Goal: Task Accomplishment & Management: Complete application form

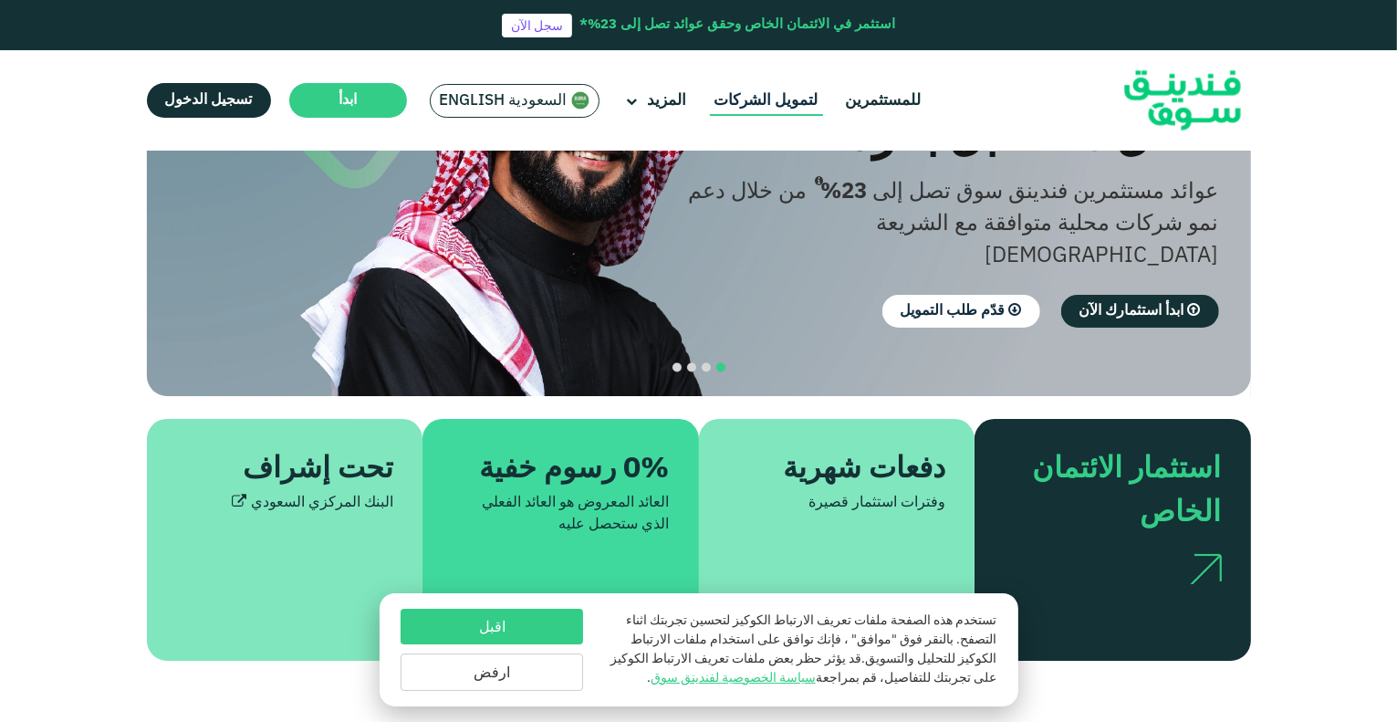
click at [751, 105] on link "لتمويل الشركات" at bounding box center [766, 101] width 113 height 30
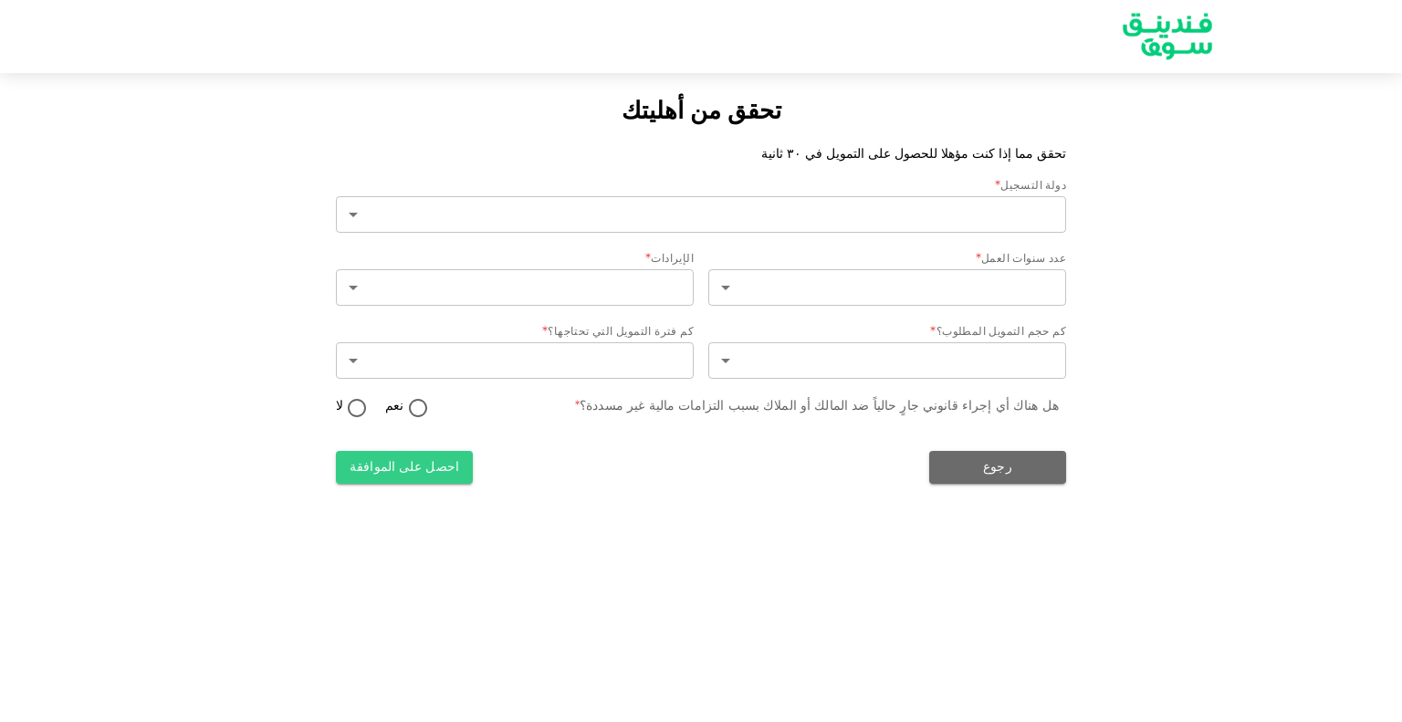
type input "2"
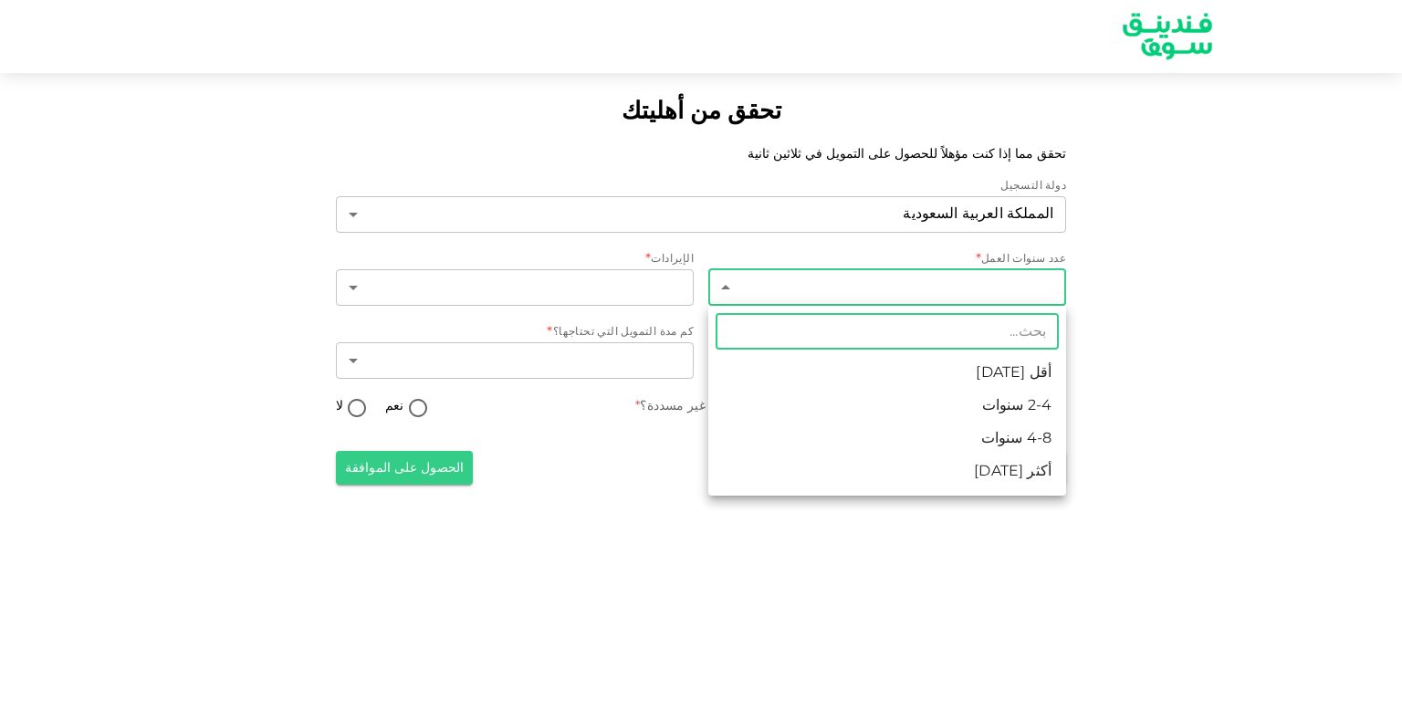
click at [1047, 288] on body "تحقق من أهليتك تحقق مما إذا كنت مؤهلاً للحصول على التمويل في ثلاثين ثانية دولة …" at bounding box center [701, 361] width 1402 height 722
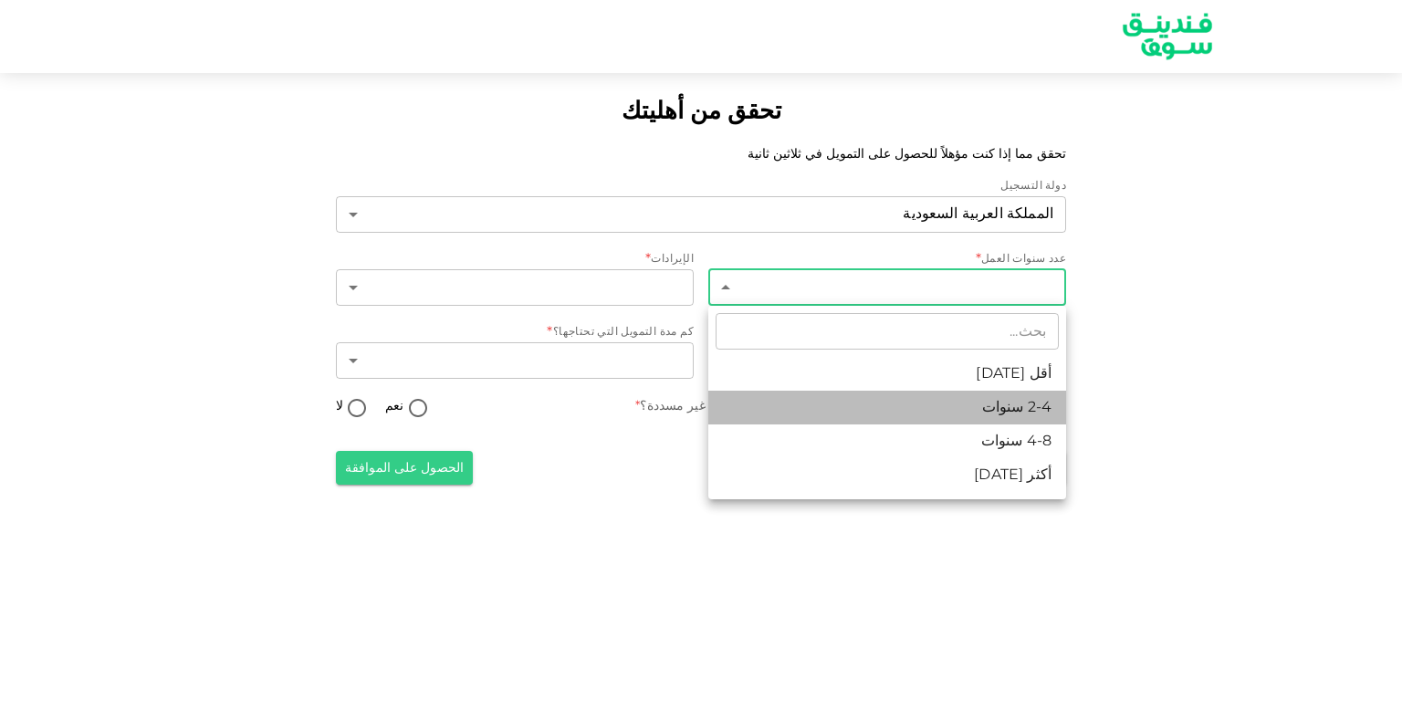
click at [1017, 422] on li "2-4 سنوات" at bounding box center [887, 408] width 358 height 34
type input "2"
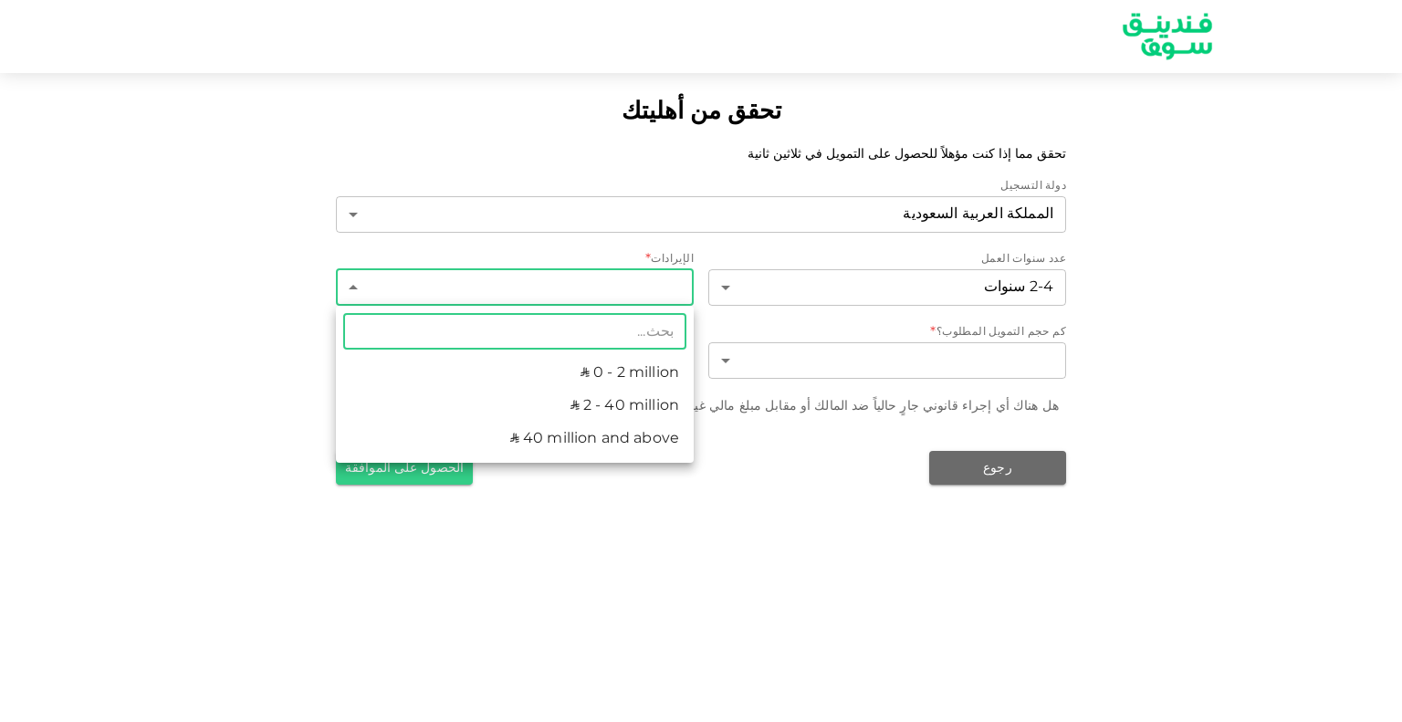
click at [564, 281] on body "تحقق من أهليتك تحقق مما إذا كنت مؤهلاً للحصول على التمويل في ثلاثين ثانية دولة …" at bounding box center [701, 361] width 1402 height 722
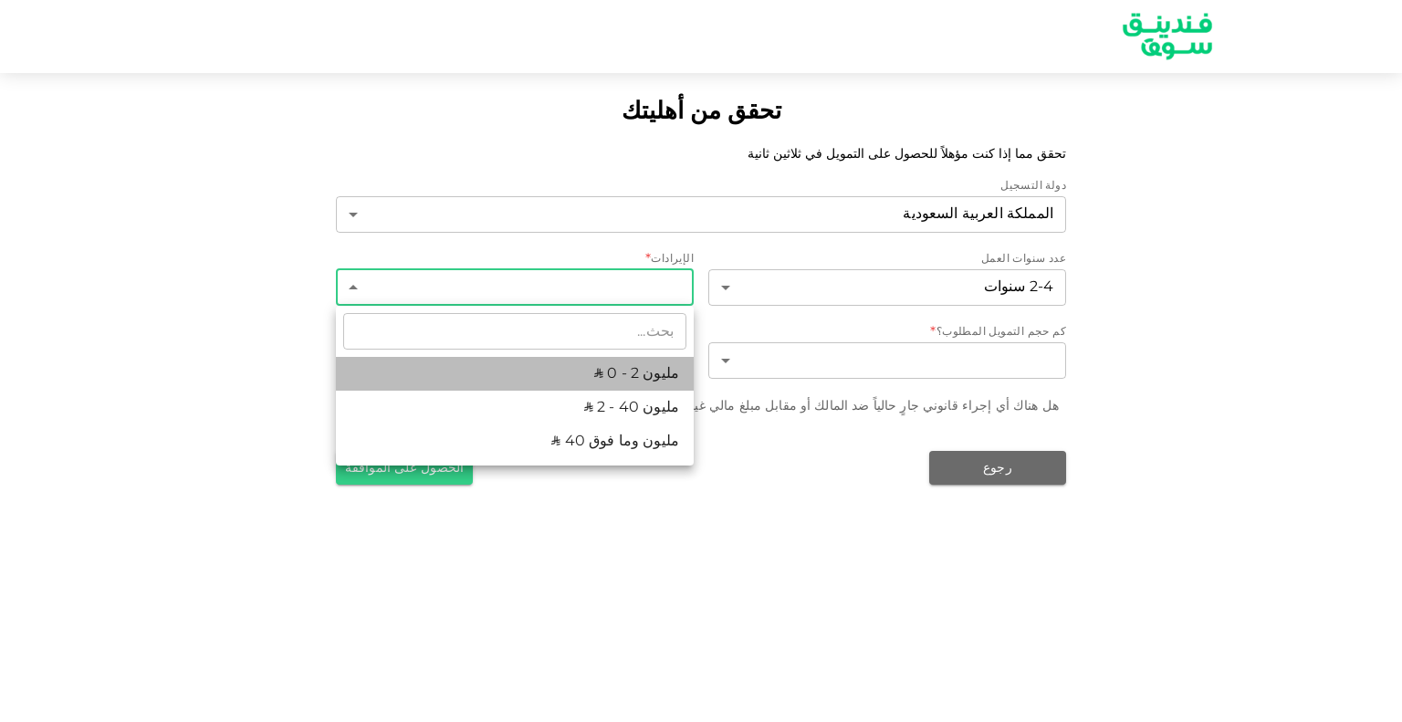
click at [600, 380] on li "ʢ 0 - 2 مليون" at bounding box center [515, 374] width 358 height 34
type input "1"
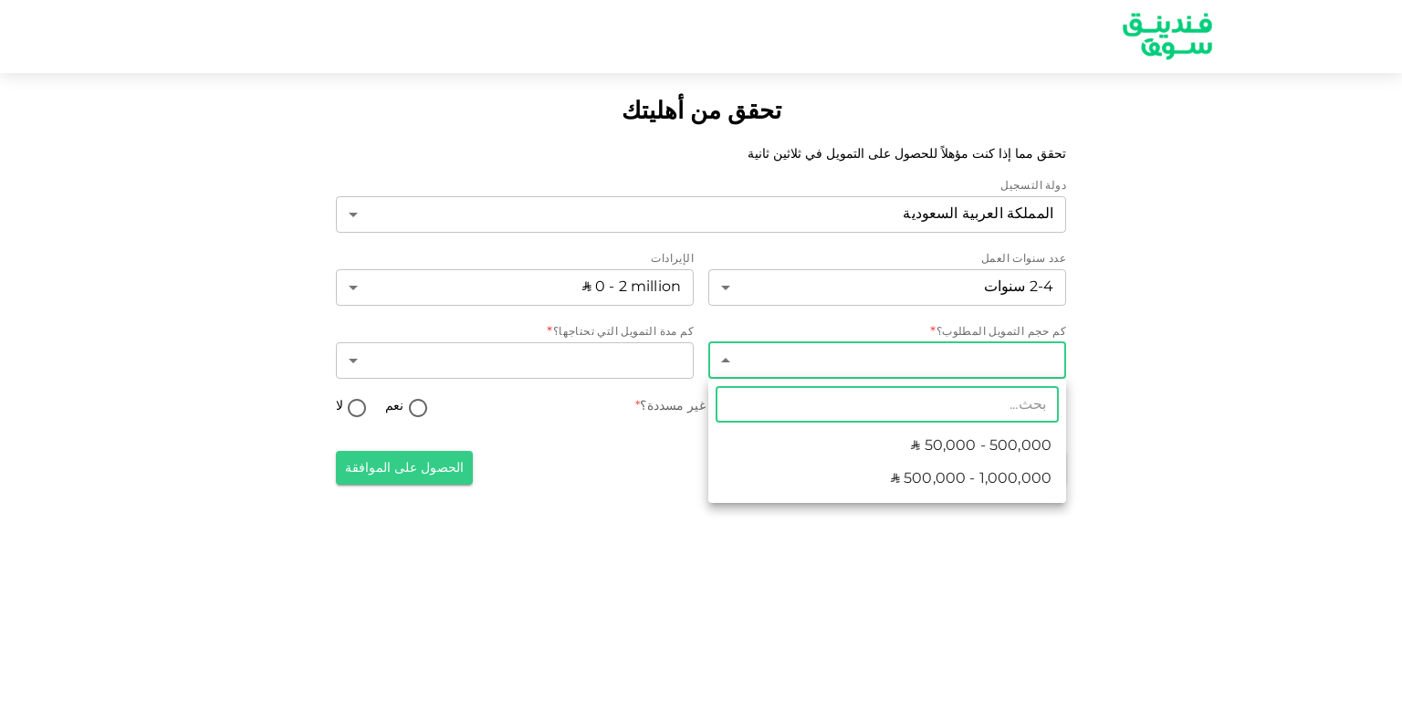
click at [873, 369] on body "تحقق من أهليتك تحقق مما إذا كنت مؤهلاً للحصول على التمويل في ثلاثين ثانية دولة …" at bounding box center [701, 361] width 1402 height 722
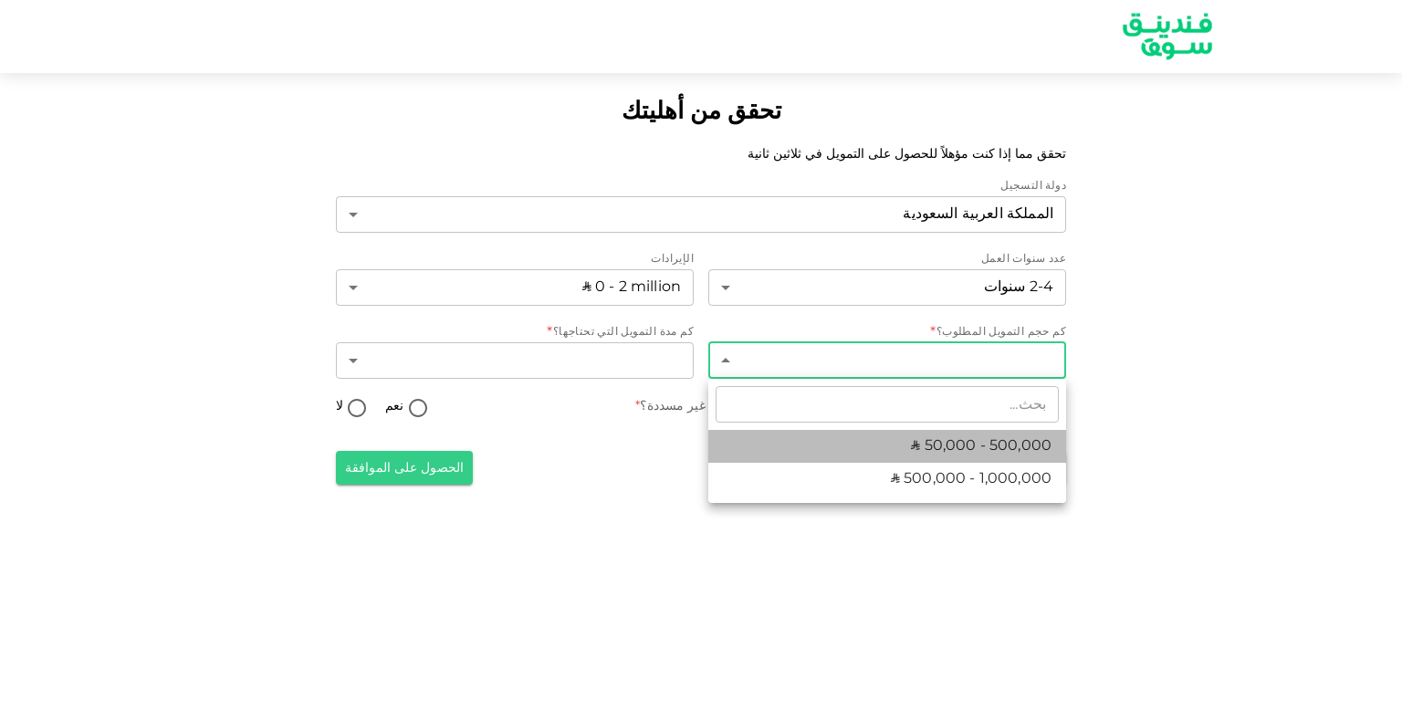
click at [898, 453] on li "ʢ 50,000 - 500,000" at bounding box center [887, 446] width 358 height 33
type input "1"
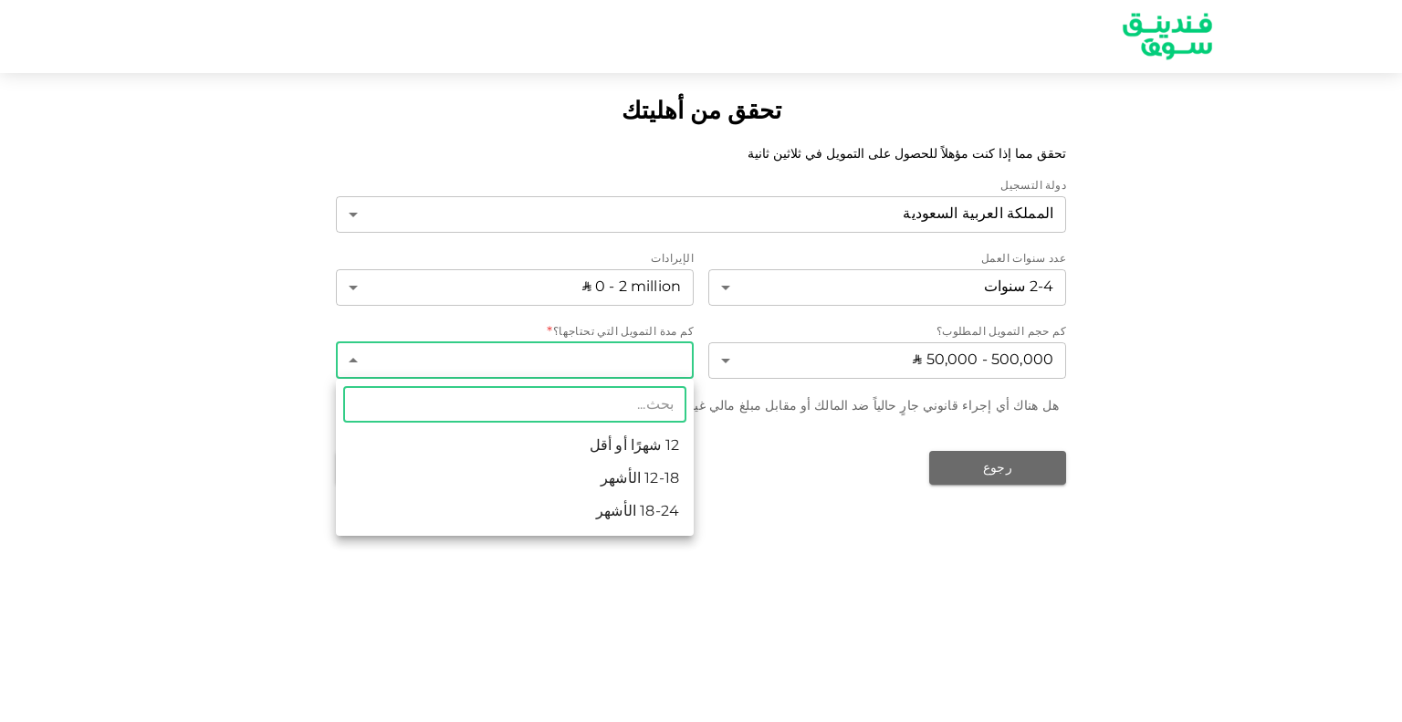
click at [653, 356] on body "تحقق من أهليتك تحقق مما إذا كنت مؤهلاً للحصول على التمويل في ثلاثين ثانية دولة …" at bounding box center [701, 361] width 1402 height 722
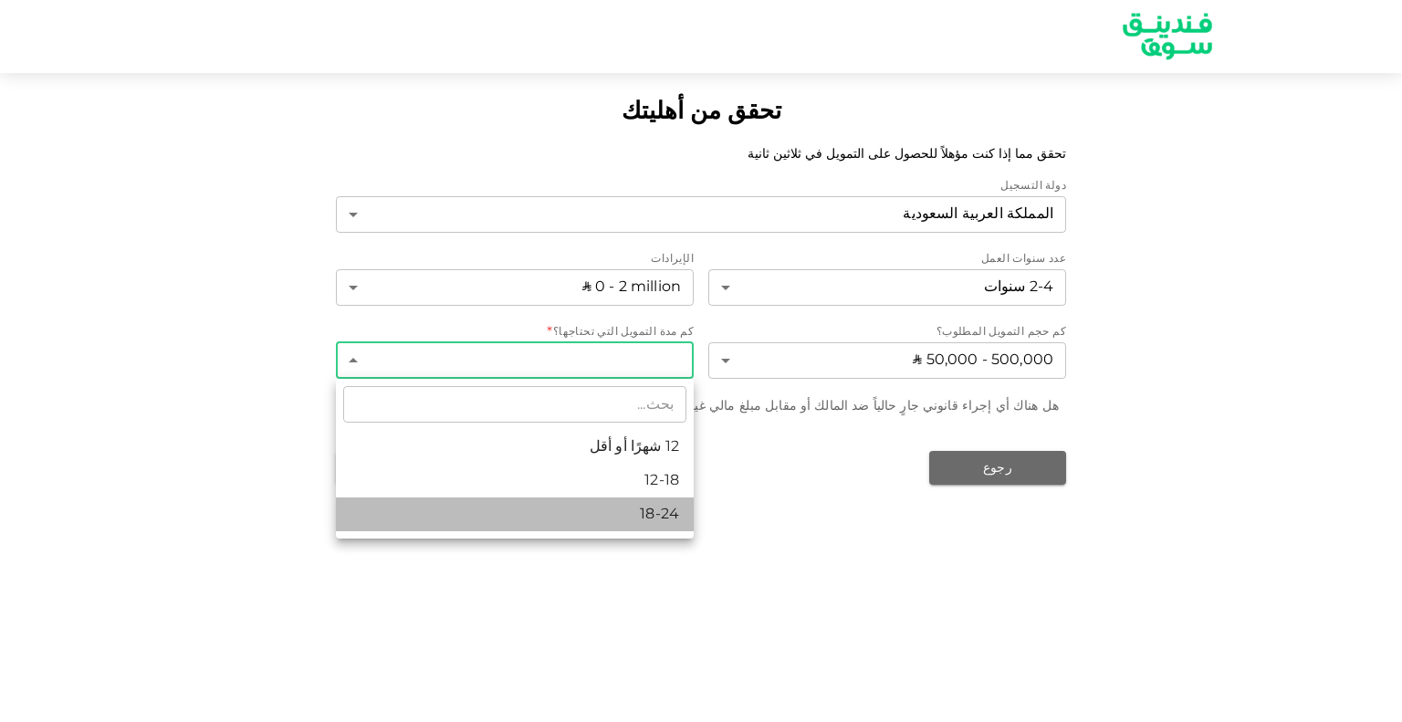
click at [609, 518] on li "18-24" at bounding box center [515, 514] width 358 height 34
type input "3"
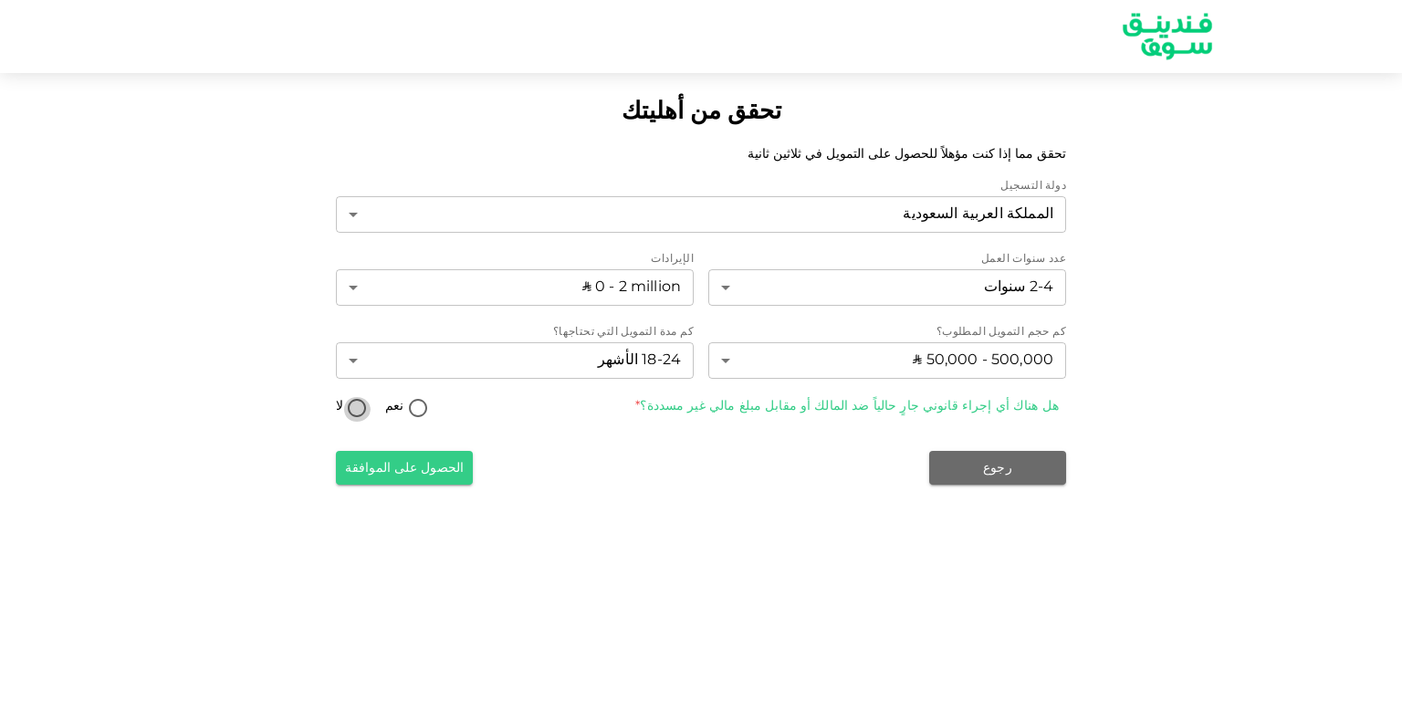
click at [356, 412] on input "لا" at bounding box center [356, 409] width 27 height 25
radio input "true"
click at [392, 470] on font "الحصول على الموافقة" at bounding box center [404, 468] width 119 height 13
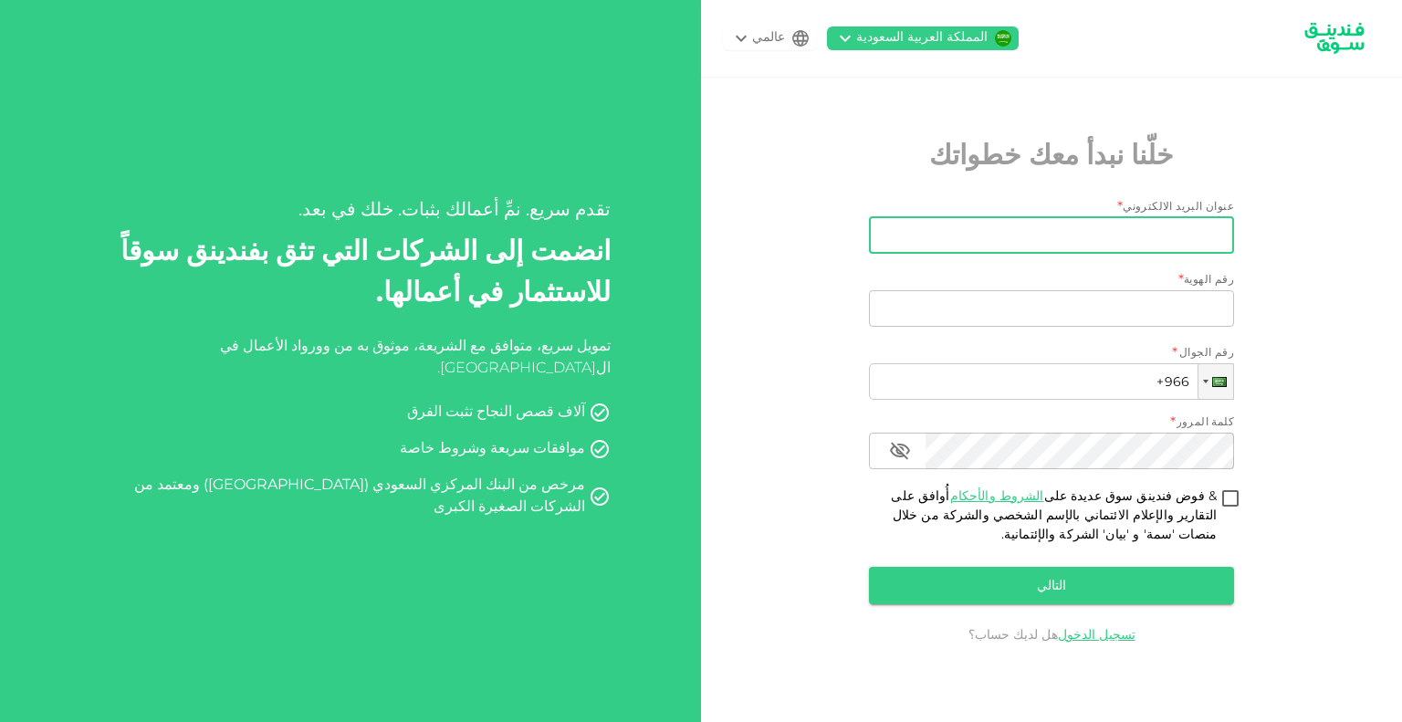
click at [1029, 232] on input "عنوان البريد الالكتروني" at bounding box center [1061, 235] width 345 height 37
type input "alhazmybwdd@gmail.com"
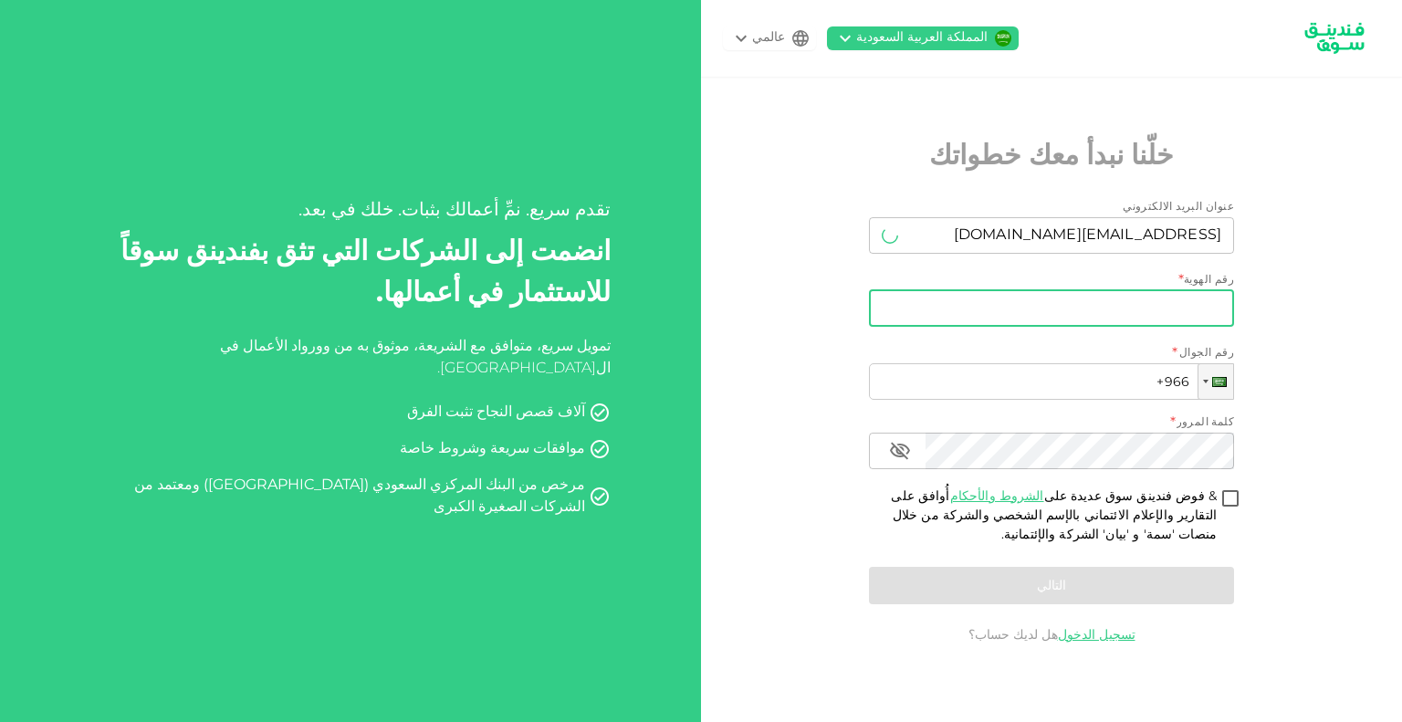
click at [1051, 298] on input "رقم الهوية" at bounding box center [1051, 308] width 365 height 37
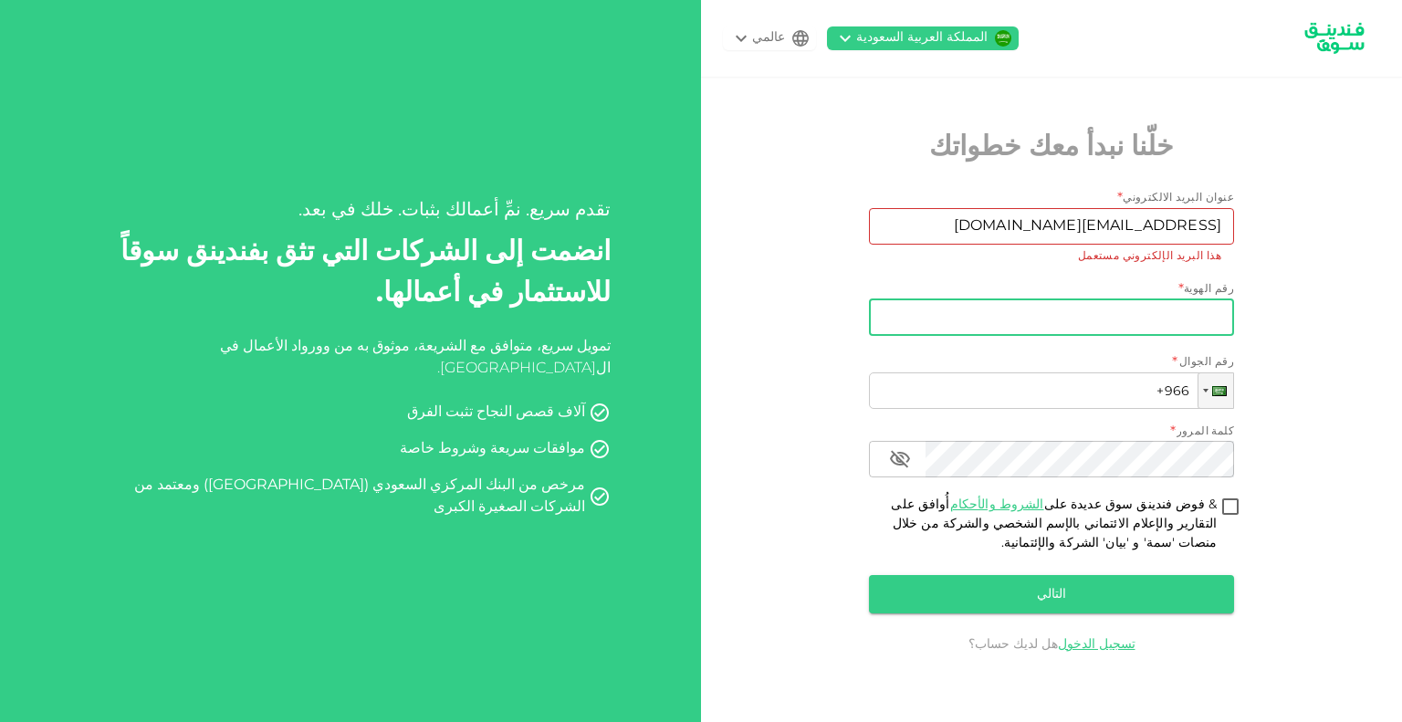
type input "1070100373"
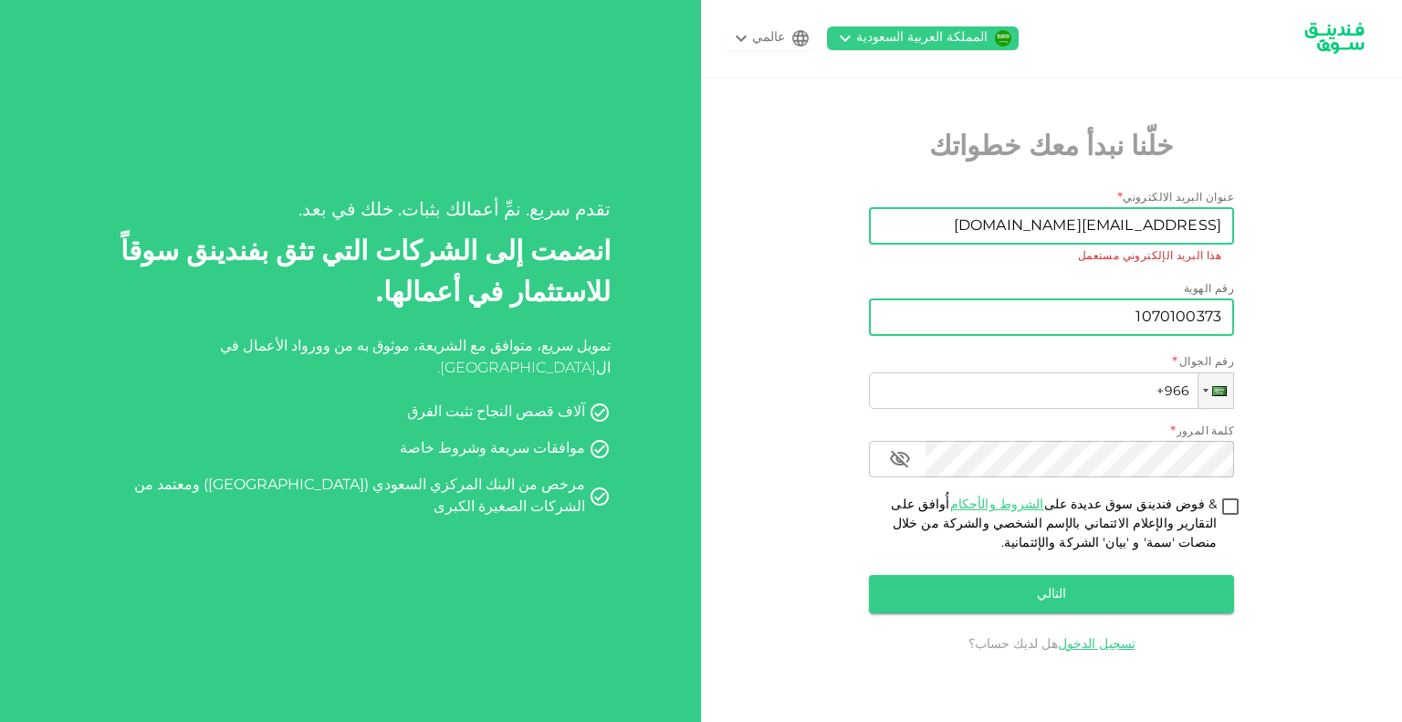
click at [1153, 219] on input "[EMAIL_ADDRESS][DOMAIN_NAME]" at bounding box center [1061, 226] width 345 height 37
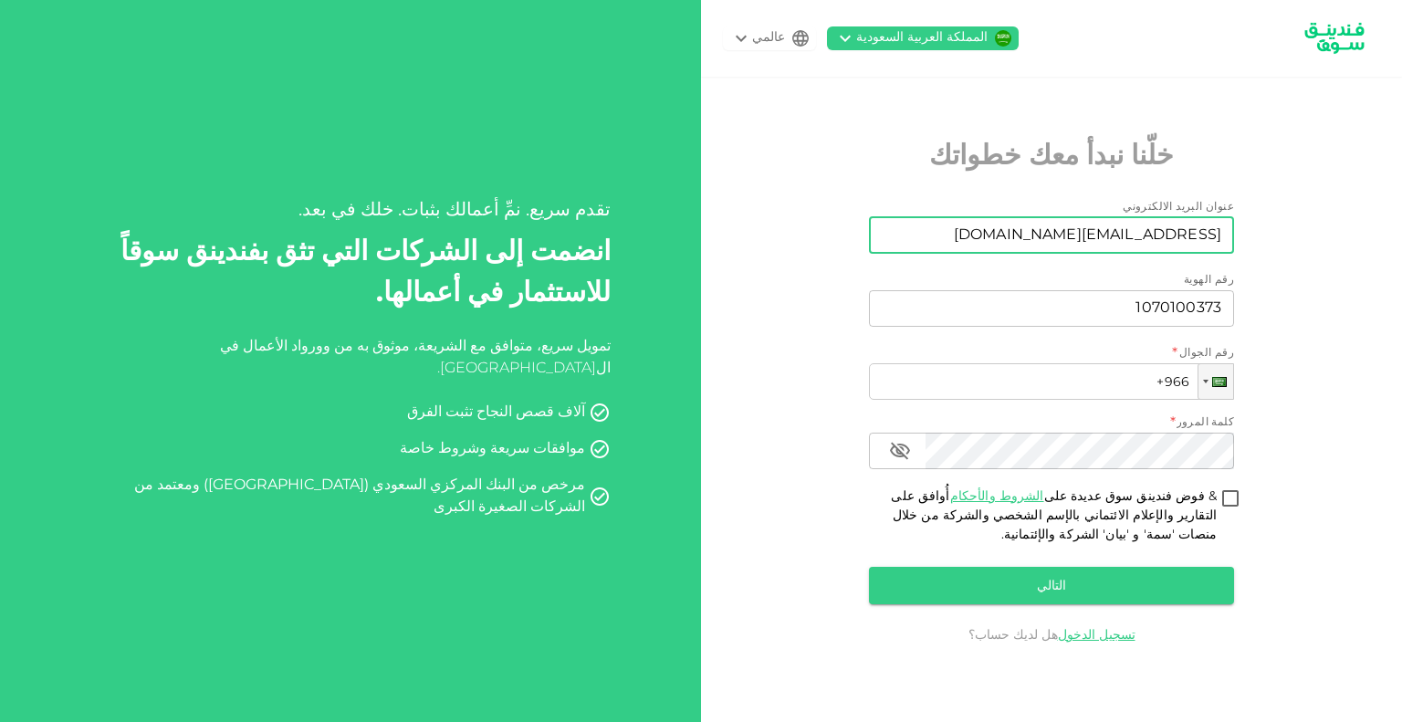
click at [1153, 219] on input "[EMAIL_ADDRESS][DOMAIN_NAME]" at bounding box center [1061, 235] width 345 height 37
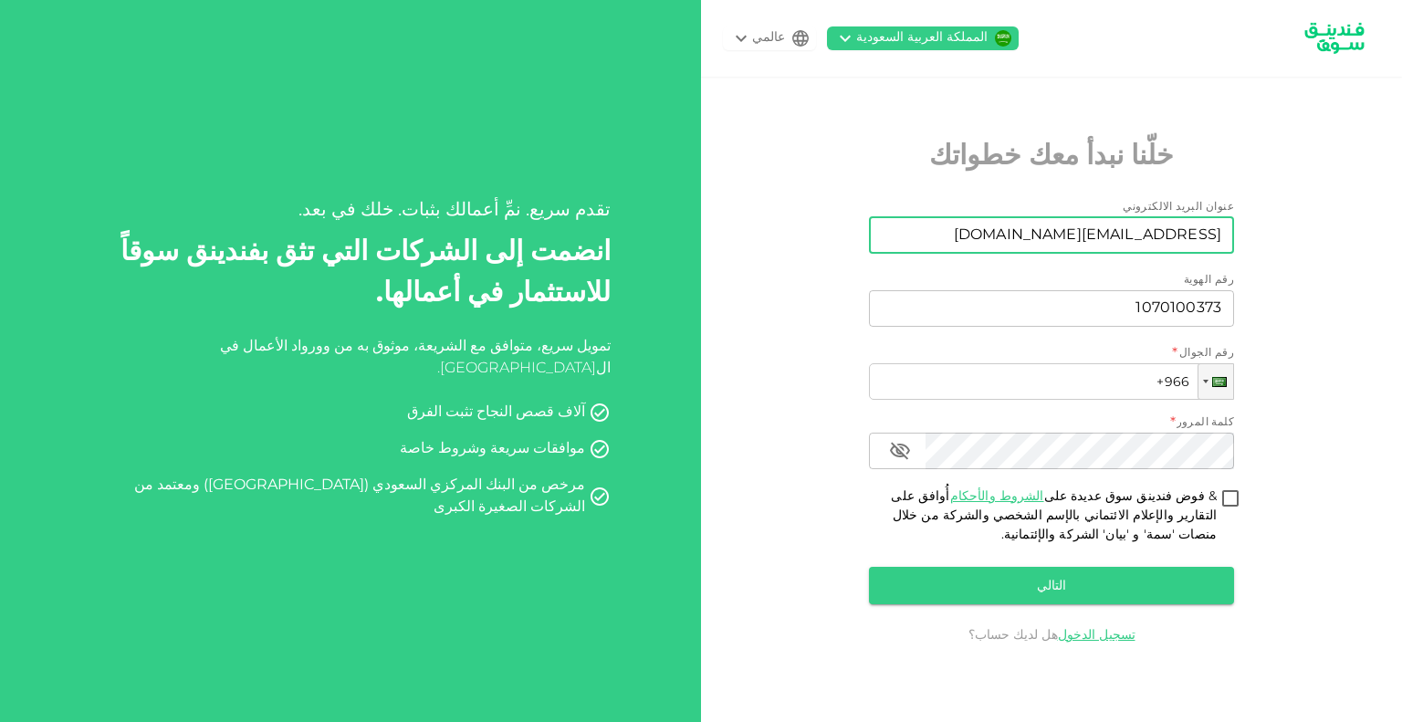
click at [1153, 219] on input "[EMAIL_ADDRESS][DOMAIN_NAME]" at bounding box center [1061, 235] width 345 height 37
click at [912, 352] on div "رقم الجوال * هاتف +966" at bounding box center [1051, 372] width 365 height 55
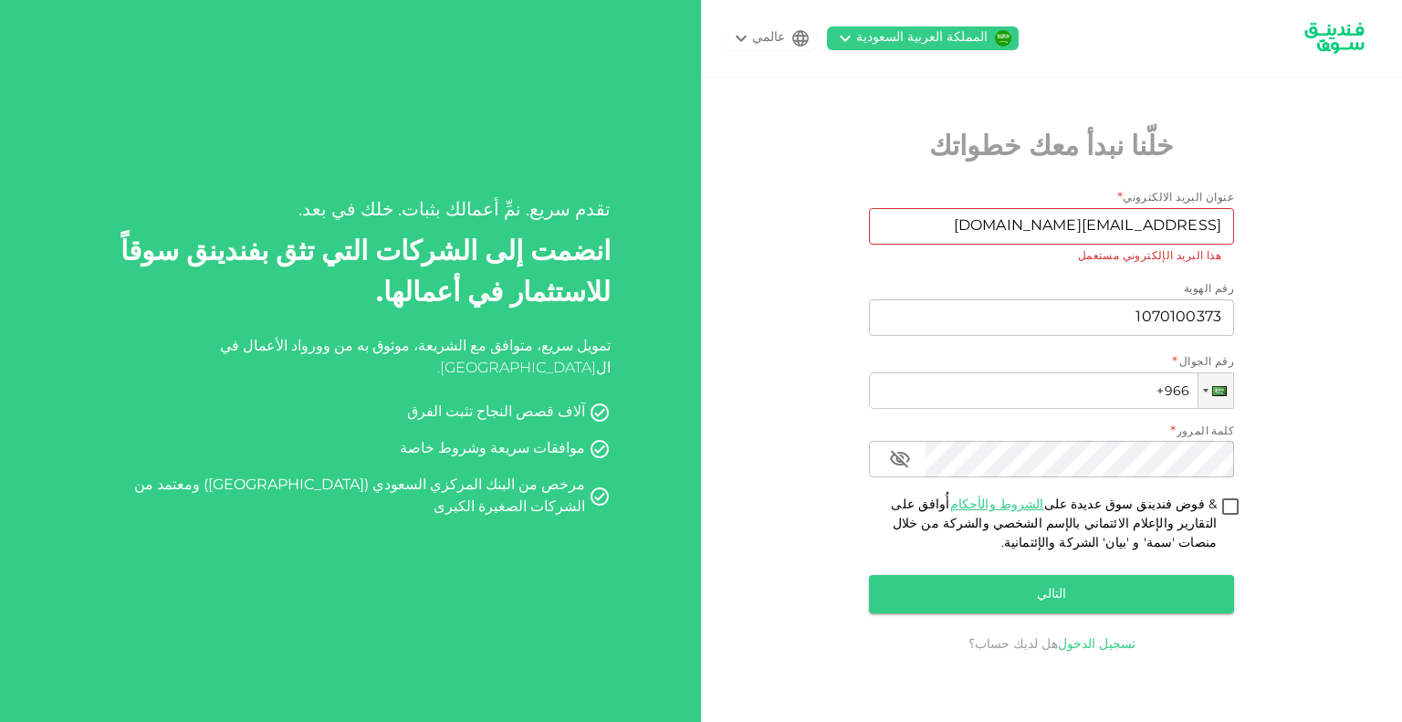
click at [1073, 644] on font "تسجيل الدخول" at bounding box center [1097, 644] width 78 height 13
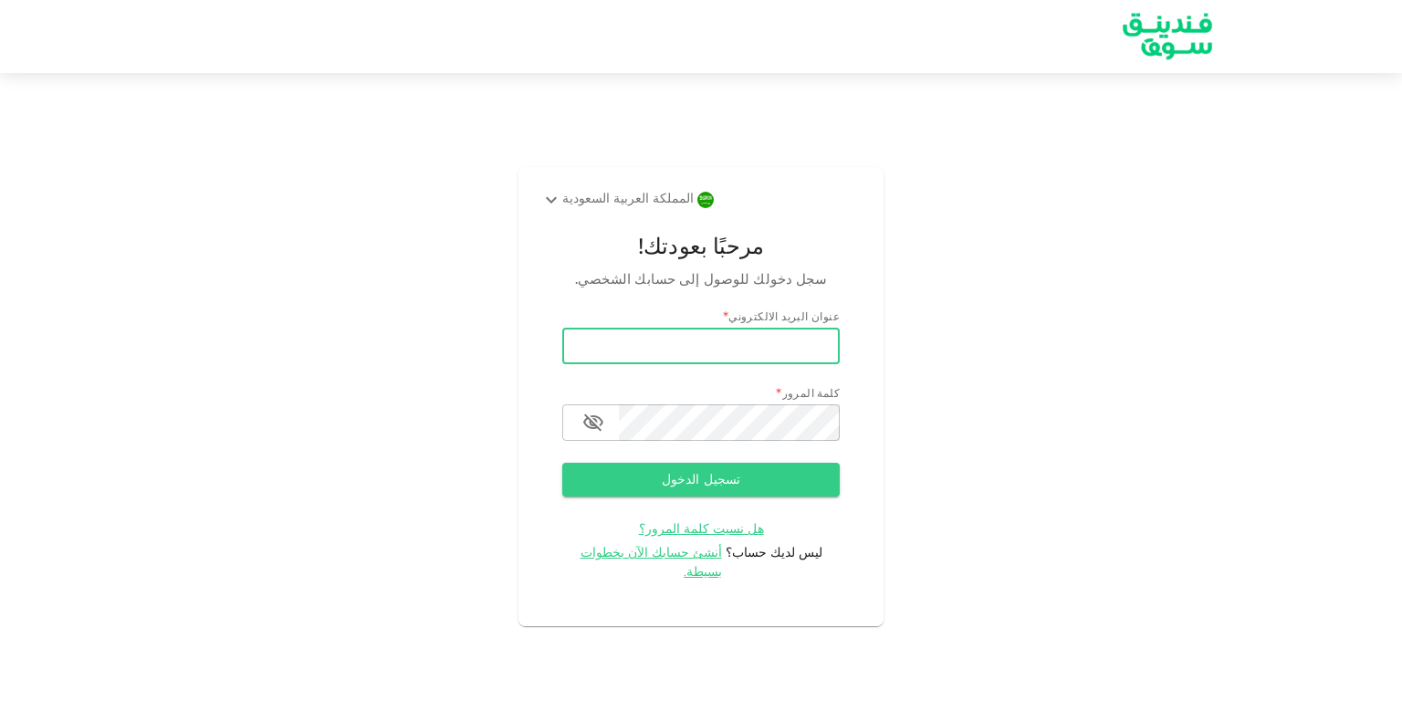
click at [712, 352] on input "بريد إلكتروني" at bounding box center [700, 346] width 277 height 37
type input "[EMAIL_ADDRESS][DOMAIN_NAME]"
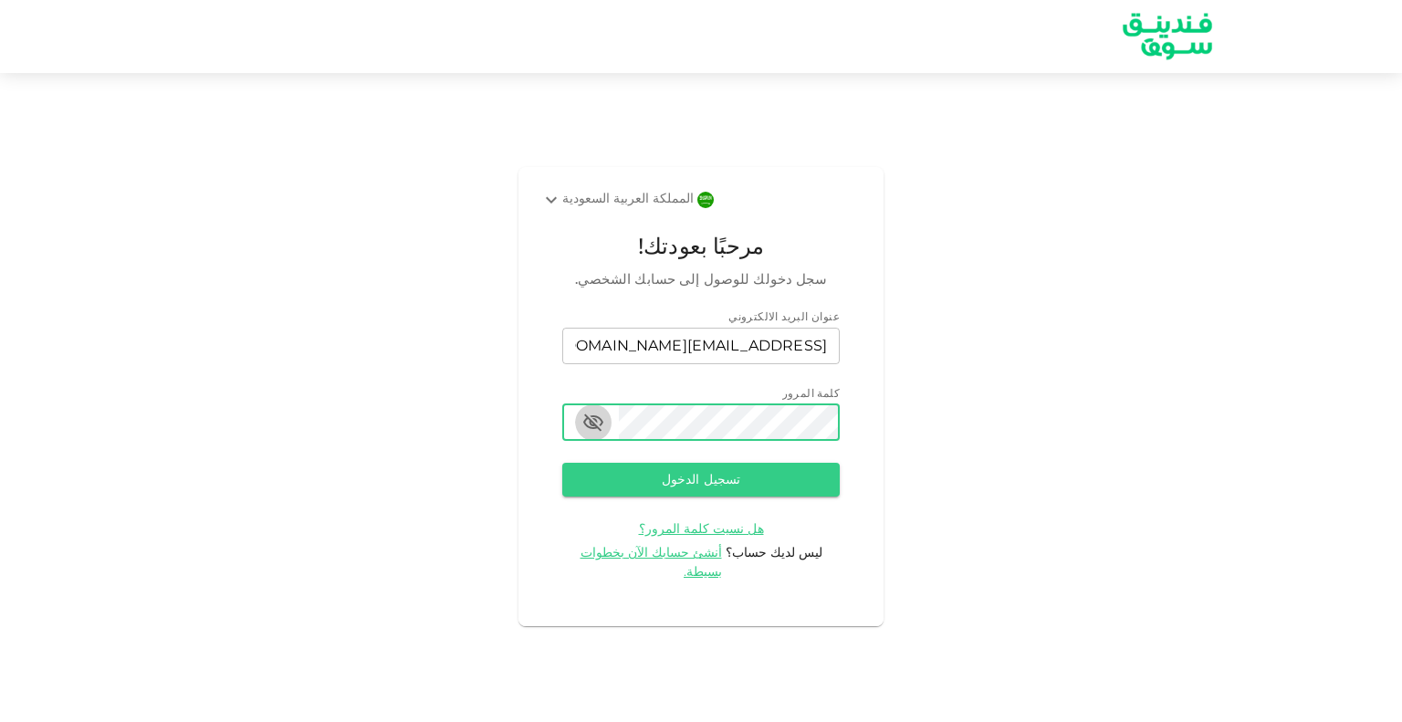
click at [591, 433] on icon "button" at bounding box center [593, 423] width 22 height 22
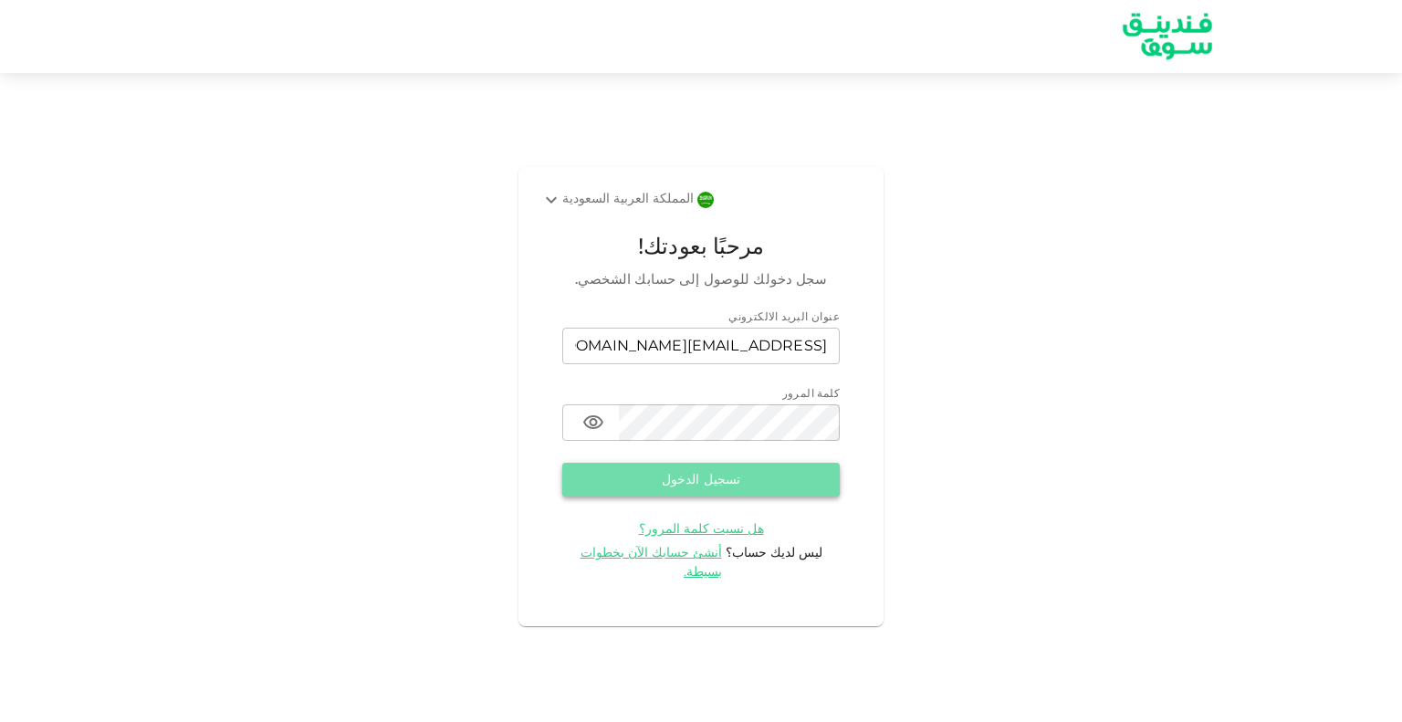
click at [693, 486] on font "تسجيل الدخول" at bounding box center [701, 480] width 78 height 13
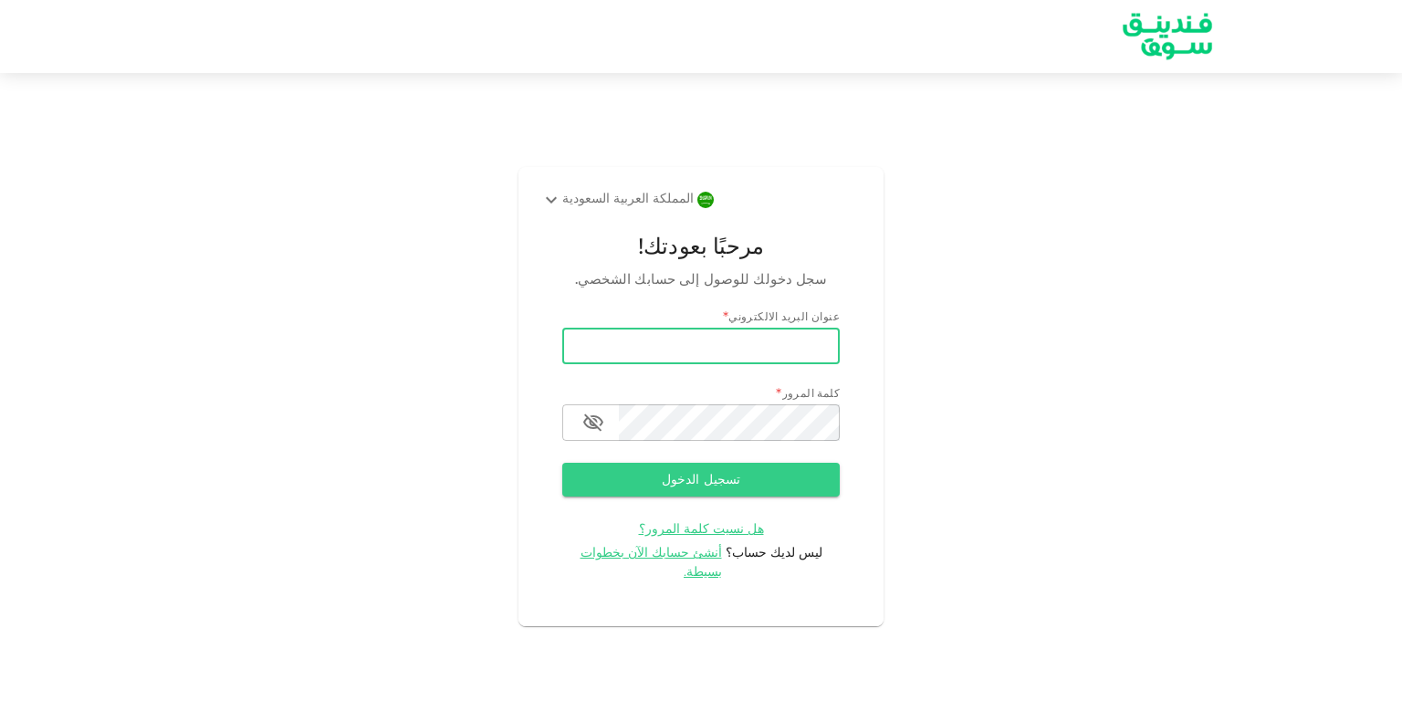
click at [794, 360] on input "بريد إلكتروني" at bounding box center [700, 346] width 277 height 37
type input "[EMAIL_ADDRESS][DOMAIN_NAME]"
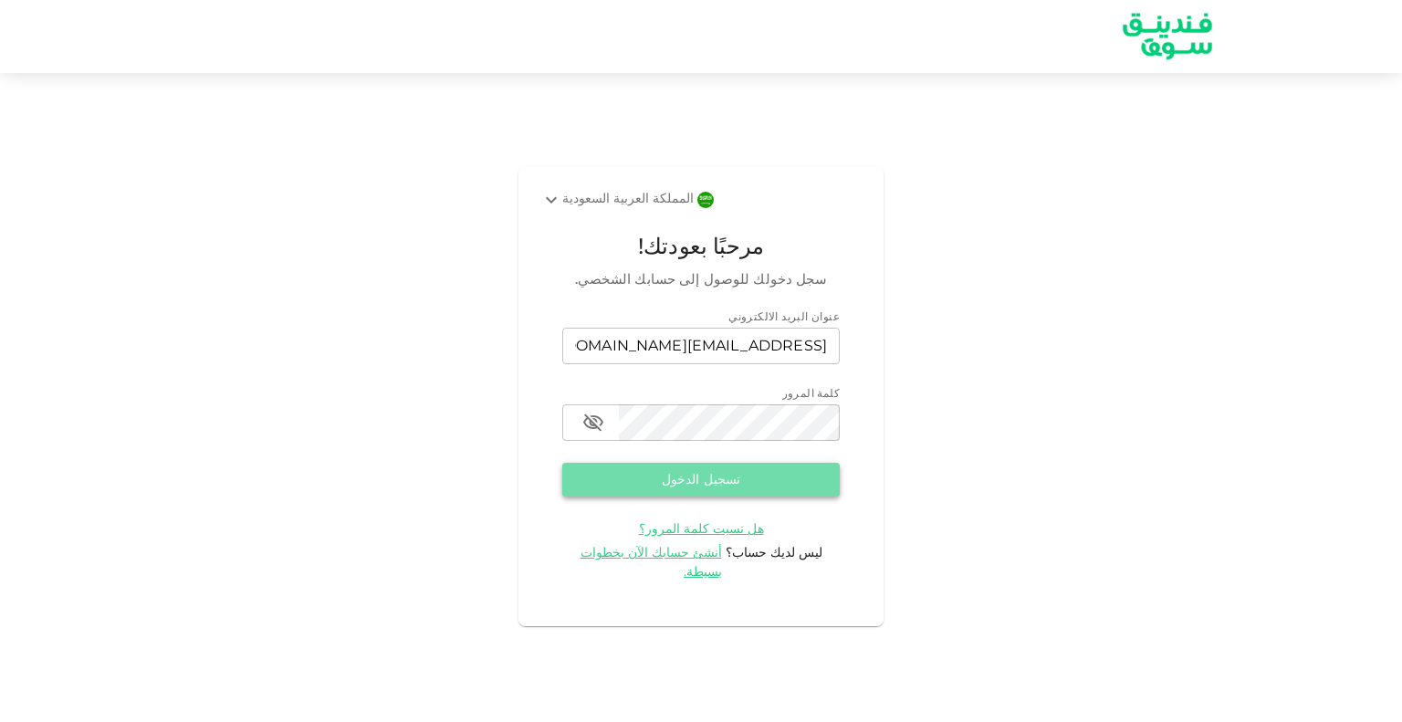
click at [751, 492] on button "تسجيل الدخول" at bounding box center [700, 480] width 277 height 34
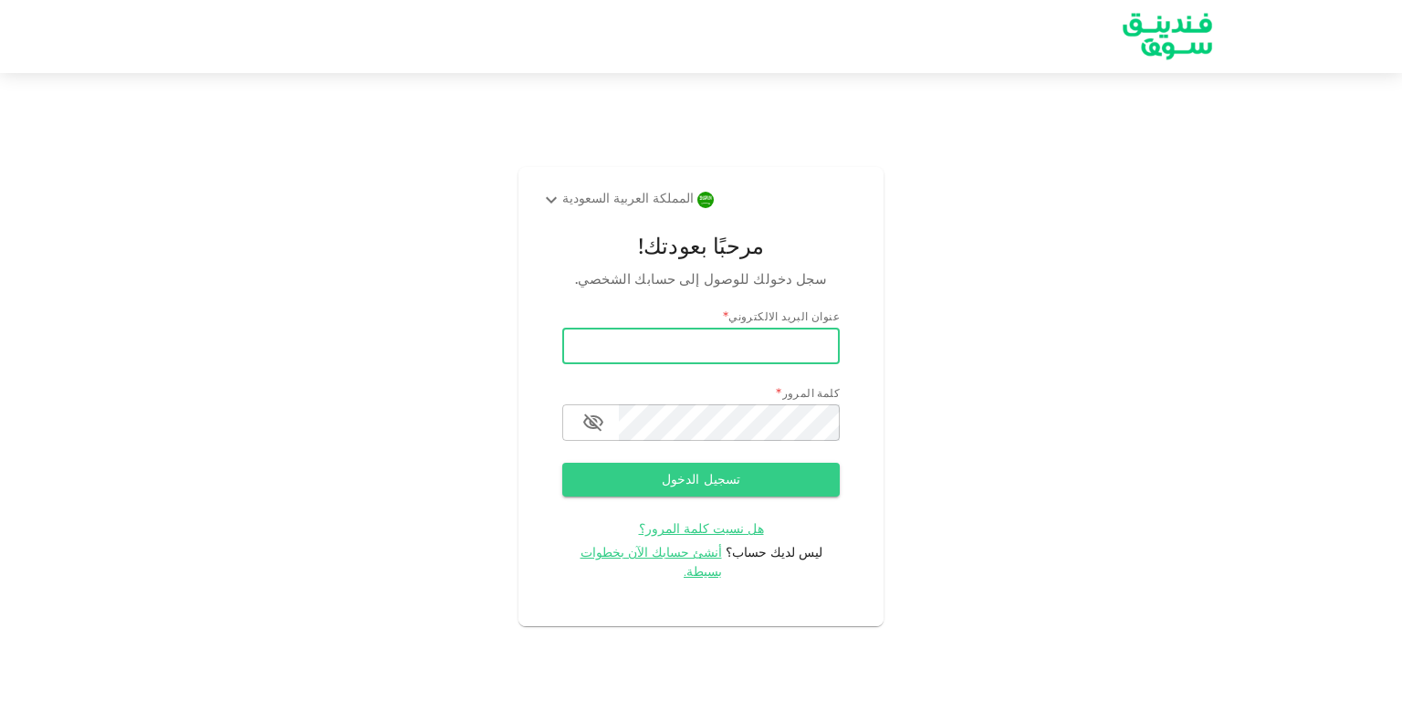
click at [739, 363] on input "بريد إلكتروني" at bounding box center [700, 346] width 277 height 37
type input "[EMAIL_ADDRESS][DOMAIN_NAME]"
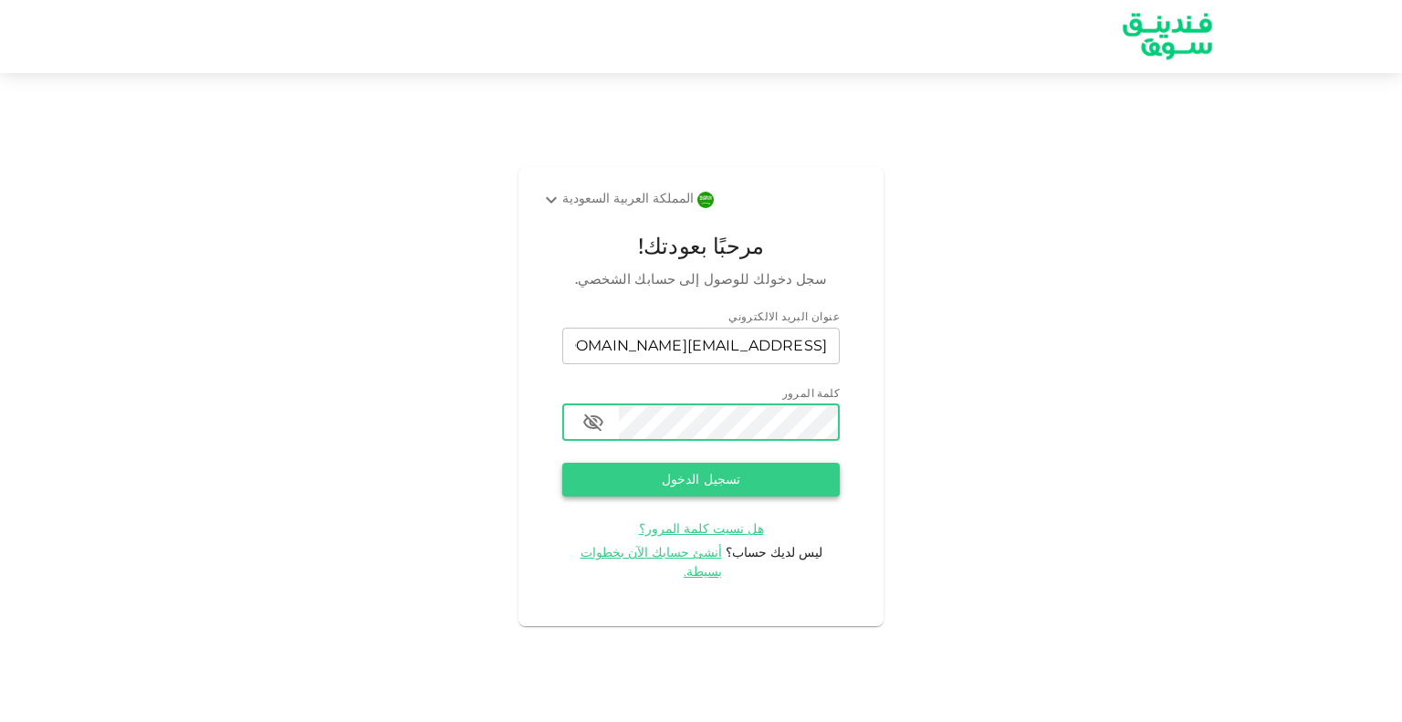
click at [725, 486] on font "تسجيل الدخول" at bounding box center [701, 480] width 78 height 13
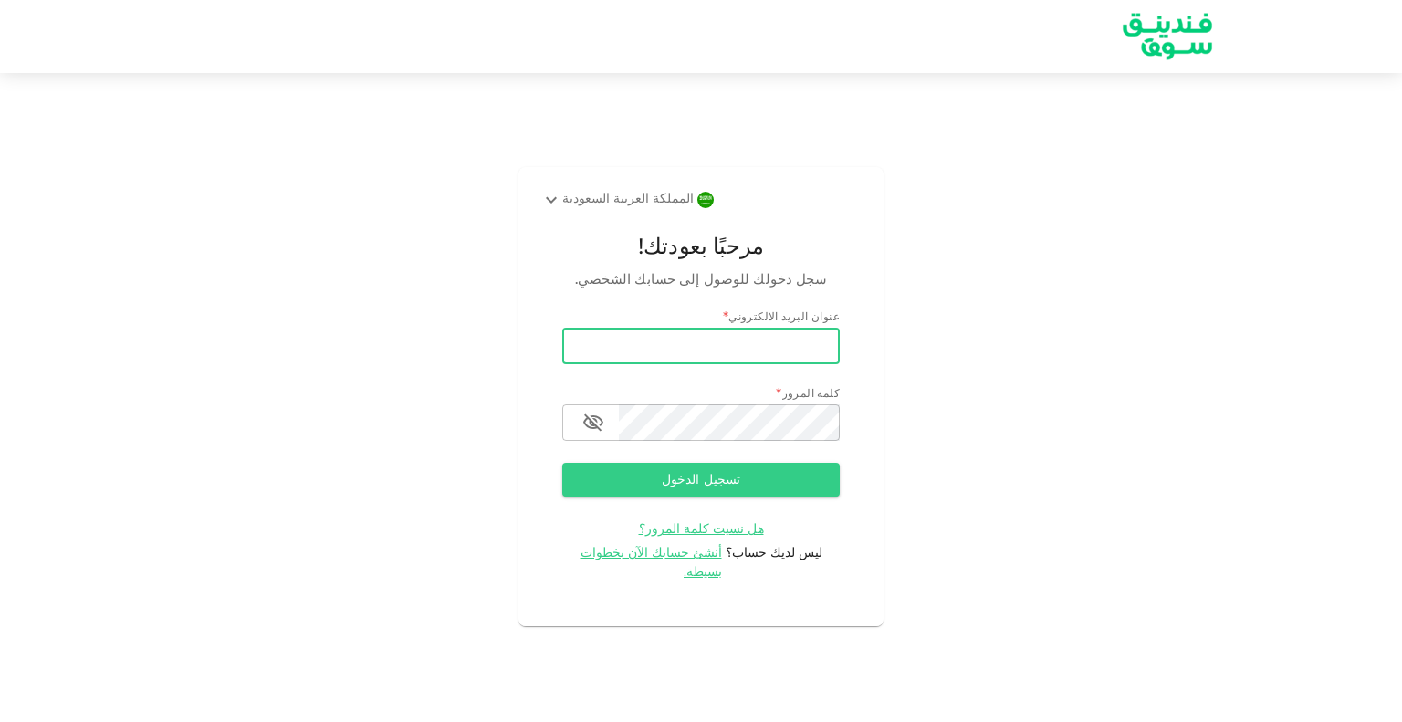
click at [704, 358] on input "بريد إلكتروني" at bounding box center [700, 346] width 277 height 37
type input "[EMAIL_ADDRESS][DOMAIN_NAME]"
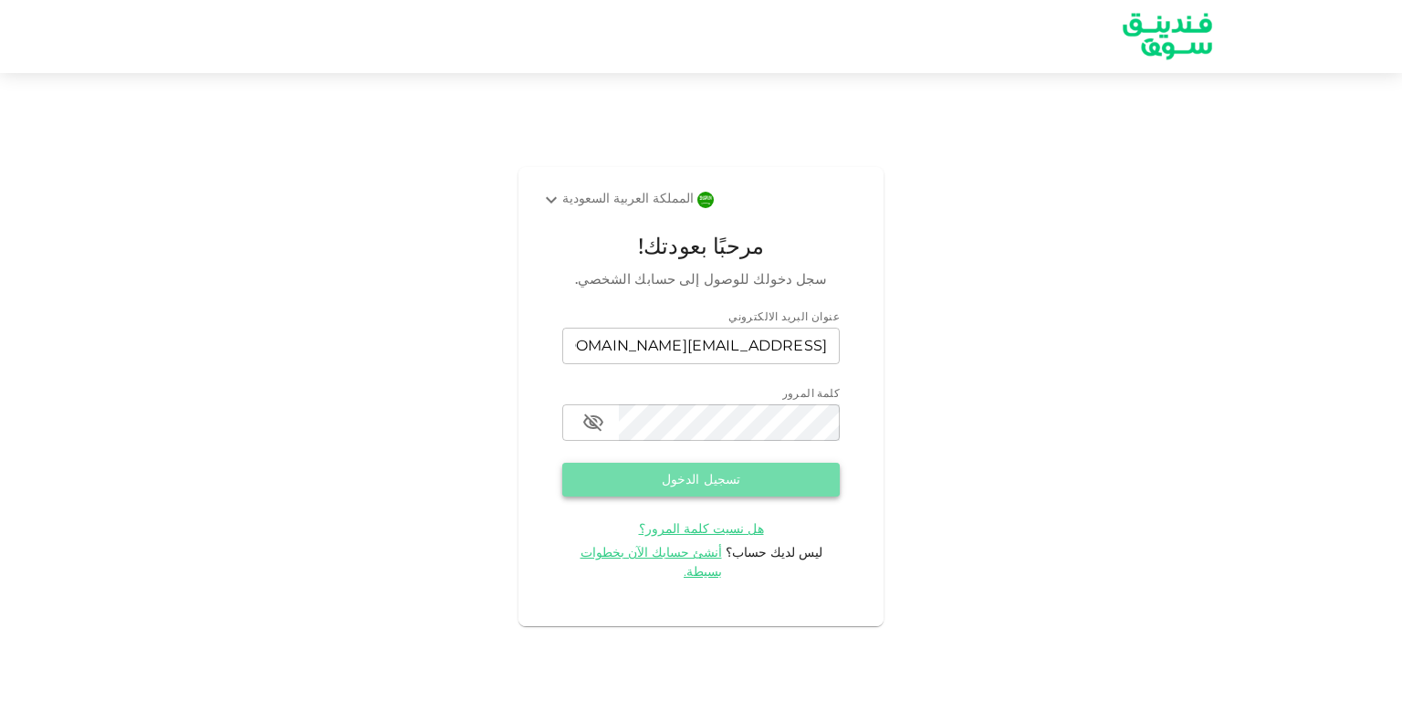
click at [710, 479] on font "تسجيل الدخول" at bounding box center [701, 479] width 78 height 23
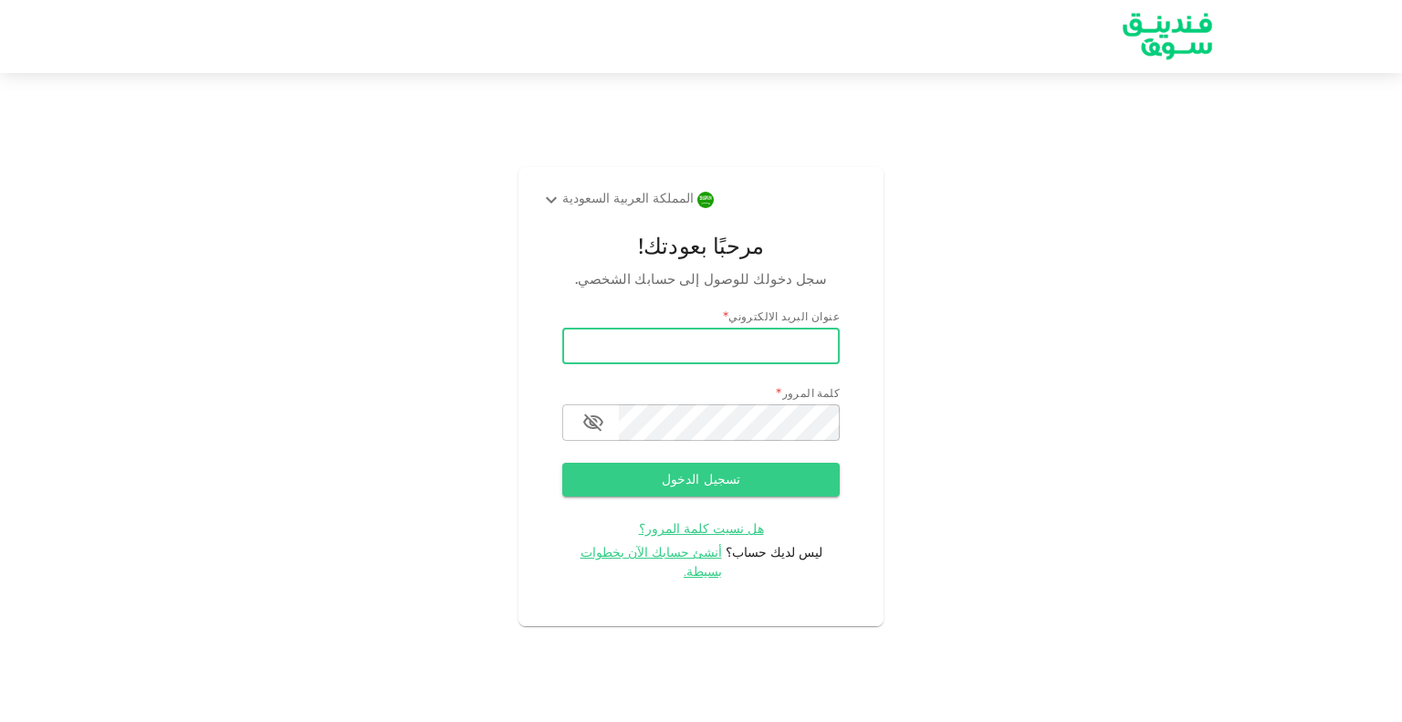
click at [792, 338] on input "بريد إلكتروني" at bounding box center [700, 346] width 277 height 37
type input "[EMAIL_ADDRESS][DOMAIN_NAME]"
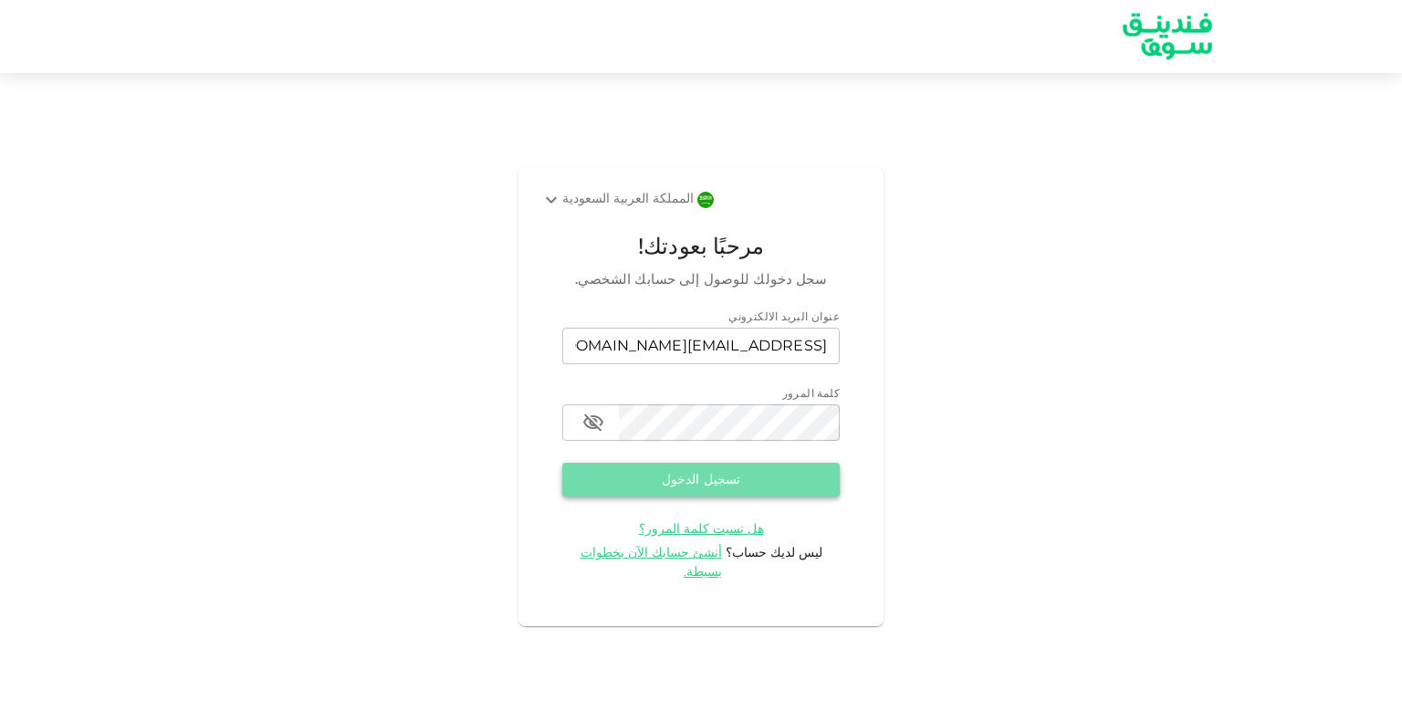
click at [767, 486] on button "تسجيل الدخول" at bounding box center [700, 480] width 277 height 34
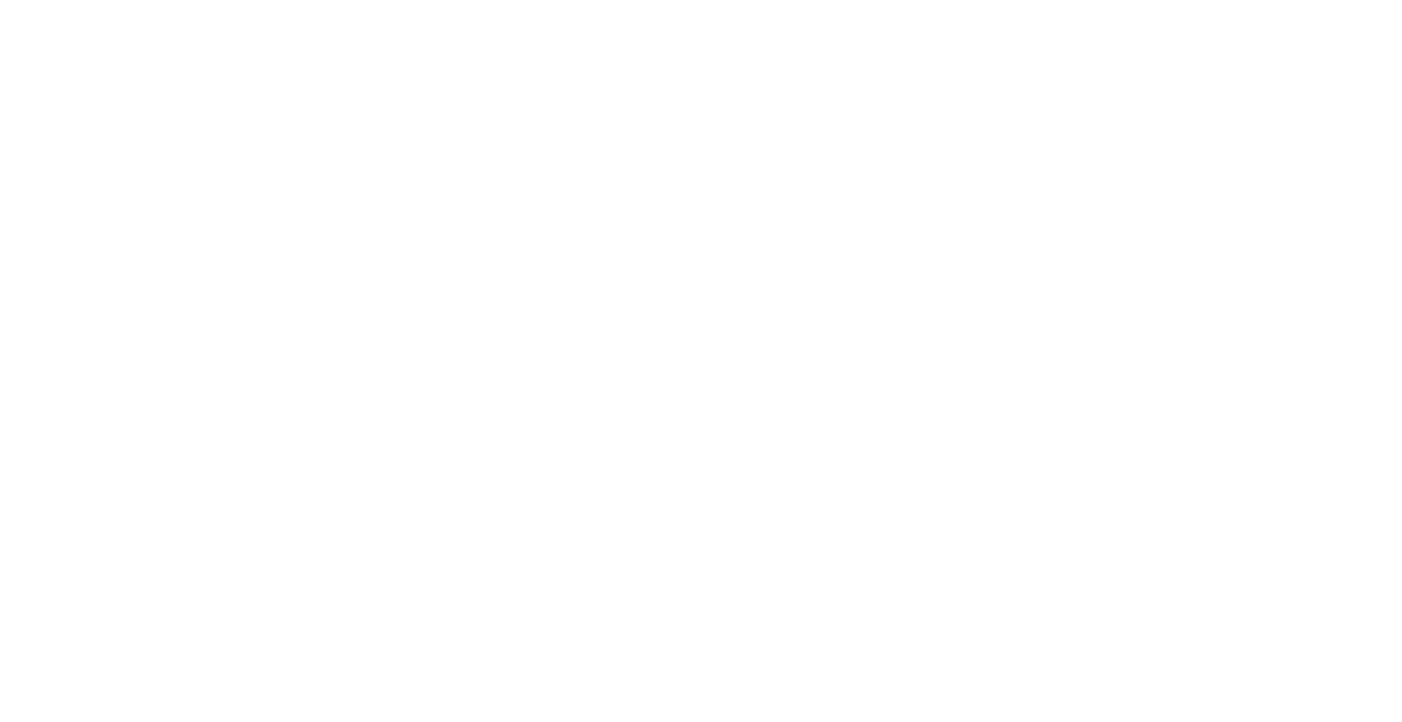
click at [831, 296] on div at bounding box center [701, 361] width 1402 height 722
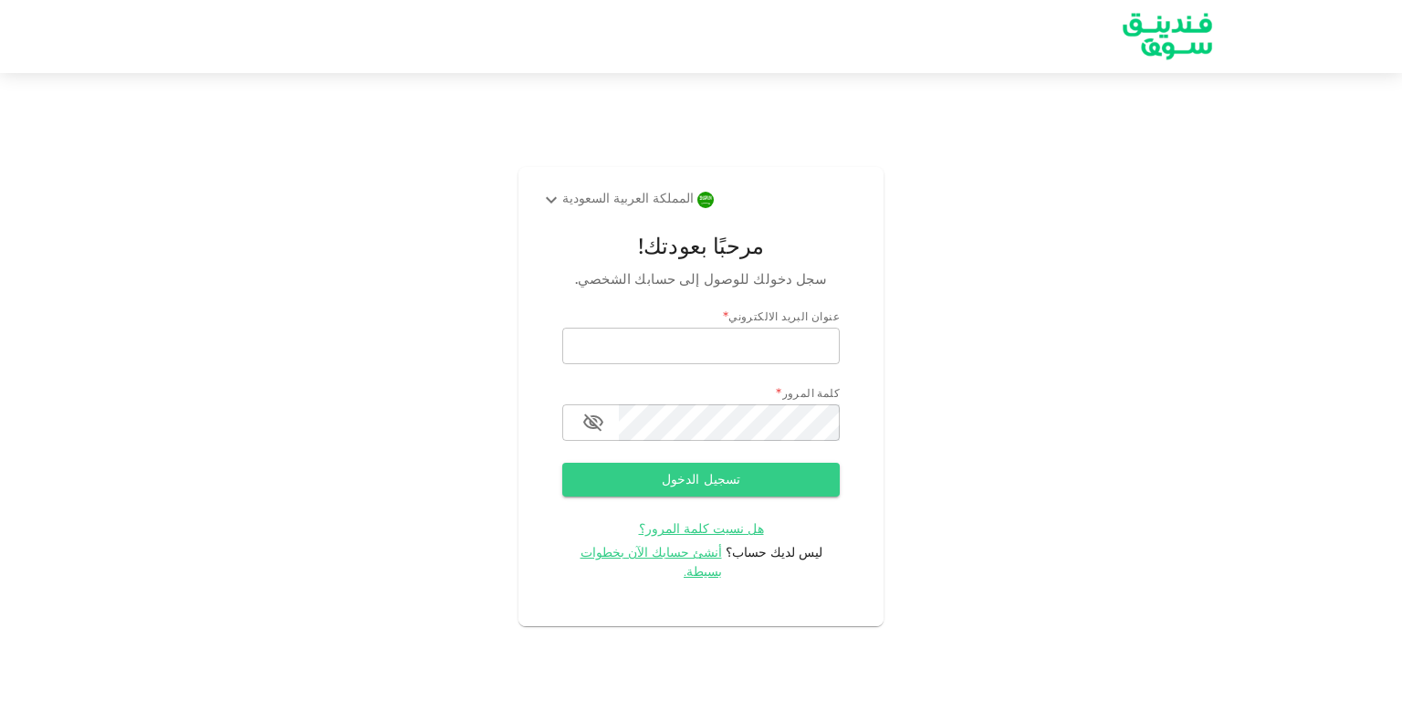
click at [1390, 92] on div "المملكة العربية السعودية مرحبًا بعودتك! سجل دخولك للوصول إلى حسابك الشخصي. عنوا…" at bounding box center [701, 361] width 1402 height 722
click at [741, 353] on input "بريد إلكتروني" at bounding box center [700, 346] width 277 height 37
type input "[EMAIL_ADDRESS][DOMAIN_NAME]"
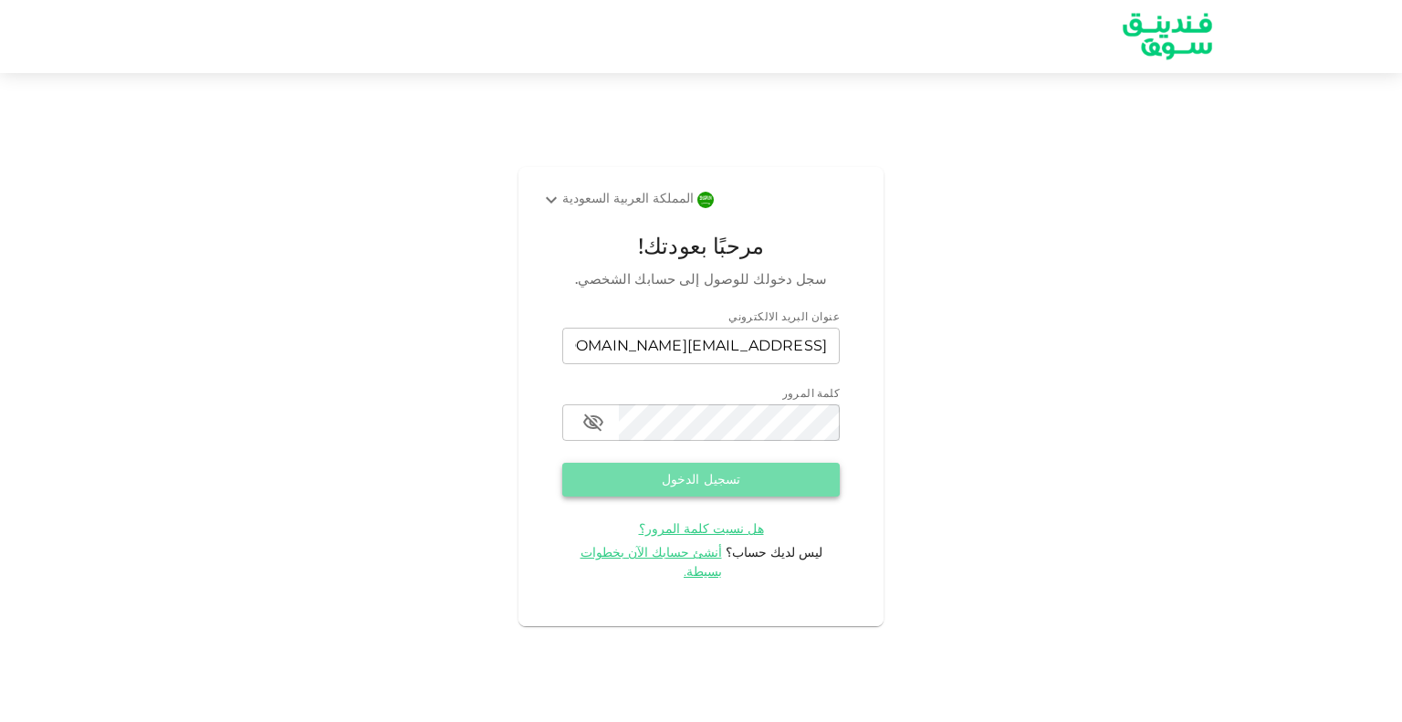
click at [725, 496] on button "تسجيل الدخول" at bounding box center [700, 480] width 277 height 34
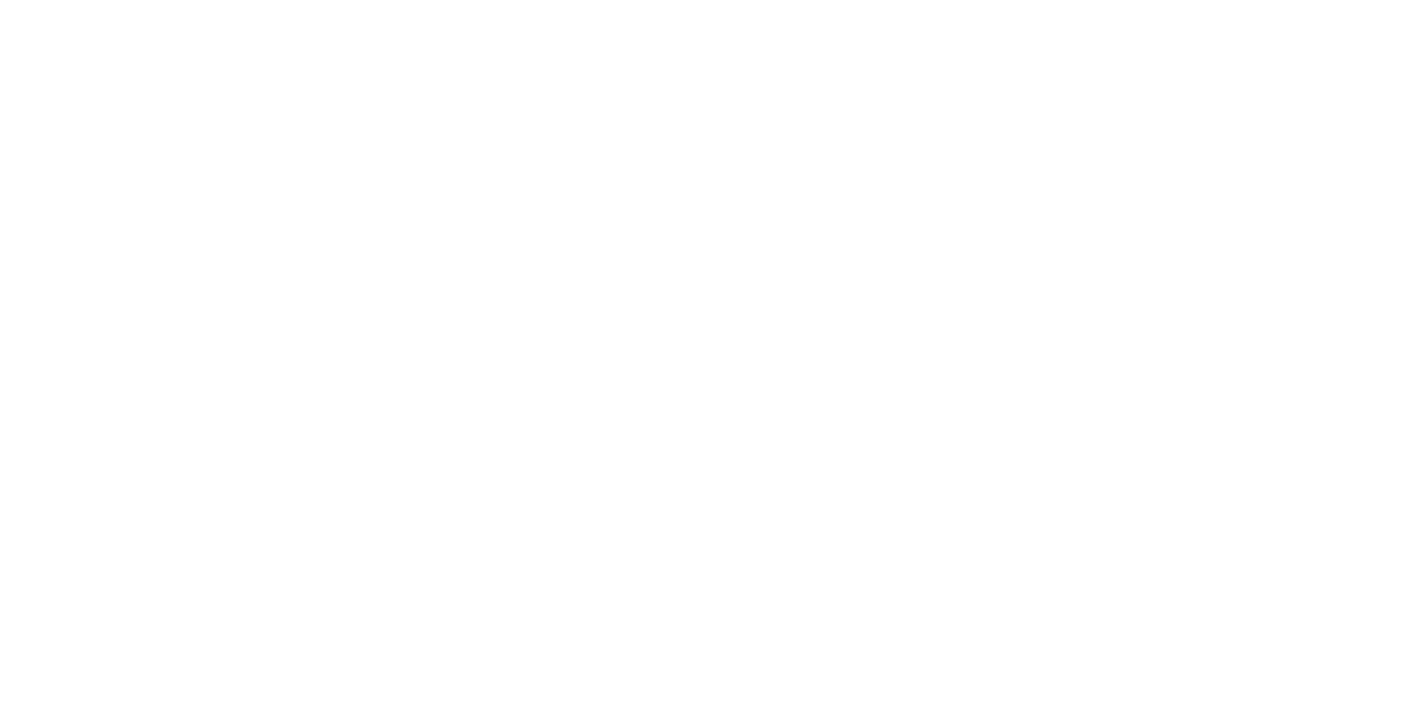
drag, startPoint x: 1071, startPoint y: 8, endPoint x: 588, endPoint y: 91, distance: 490.7
click at [588, 91] on div at bounding box center [701, 361] width 1402 height 722
